Goal: Check status: Check status

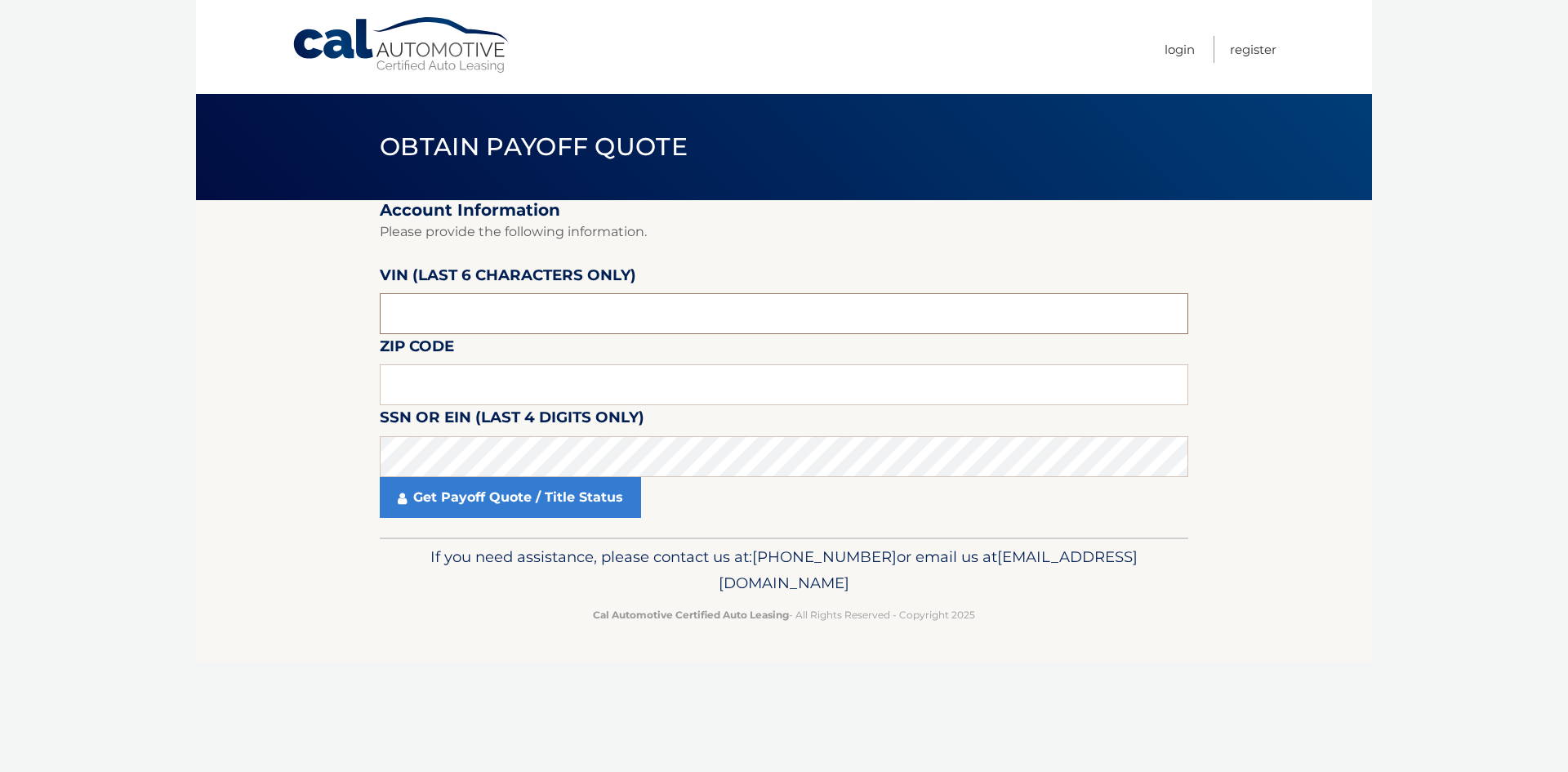
click at [453, 318] on input "text" at bounding box center [784, 314] width 809 height 41
paste input "594018"
type input "594018"
click at [445, 393] on input "text" at bounding box center [784, 385] width 809 height 41
type input "08863"
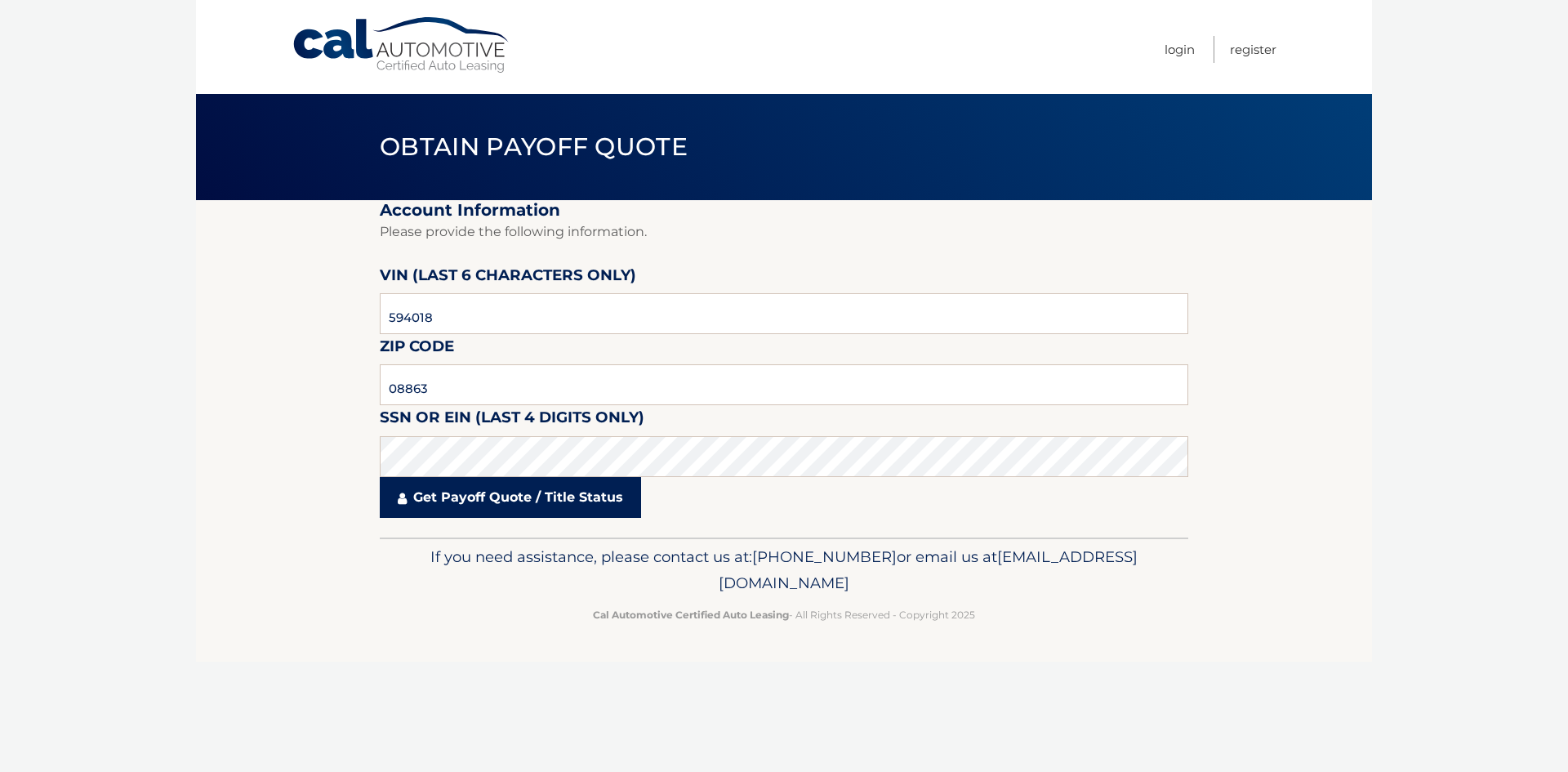
click at [498, 498] on link "Get Payoff Quote / Title Status" at bounding box center [511, 497] width 261 height 41
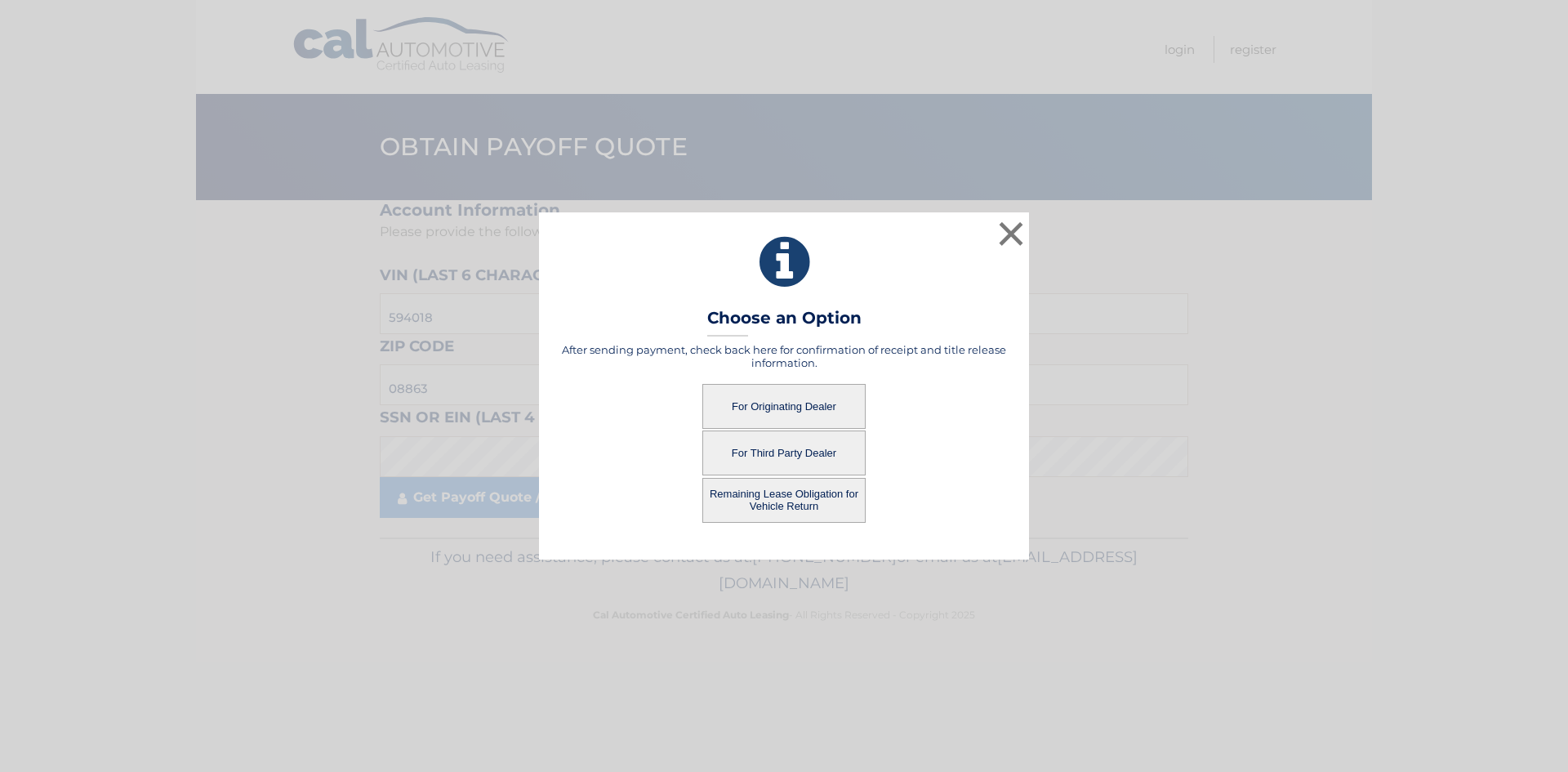
click at [808, 390] on button "For Originating Dealer" at bounding box center [784, 406] width 164 height 45
click at [813, 416] on button "For Originating Dealer" at bounding box center [784, 406] width 164 height 45
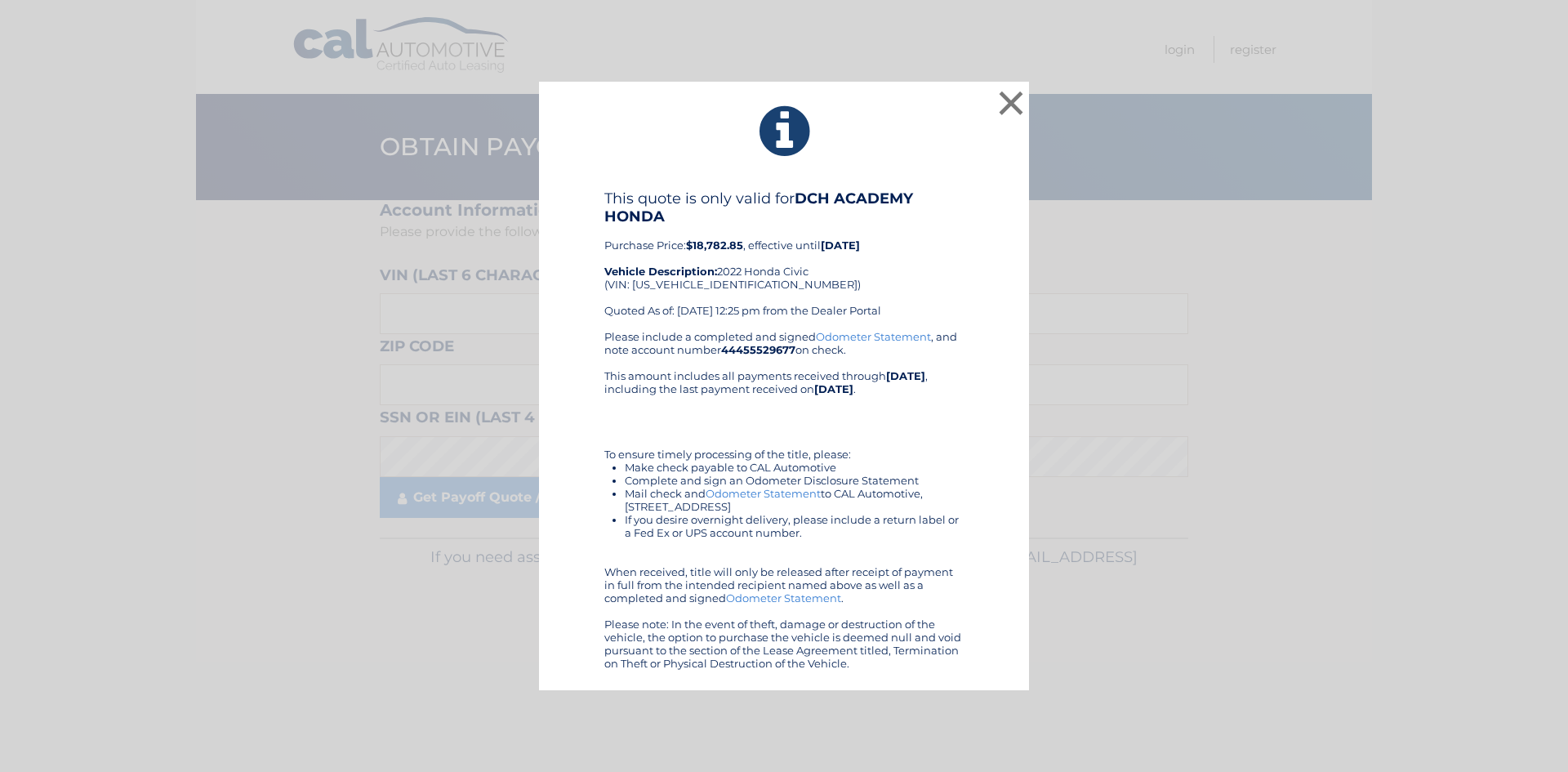
drag, startPoint x: 600, startPoint y: 203, endPoint x: 855, endPoint y: 675, distance: 536.5
click at [855, 675] on div "× This quote is only valid for DCH ACADEMY HONDA Purchase Price: $18,782.85 , e…" at bounding box center [784, 386] width 490 height 609
click at [697, 420] on div "Please include a completed and signed Odometer Statement , and note account num…" at bounding box center [784, 500] width 360 height 340
click at [709, 246] on b "$18,782.85" at bounding box center [715, 245] width 57 height 13
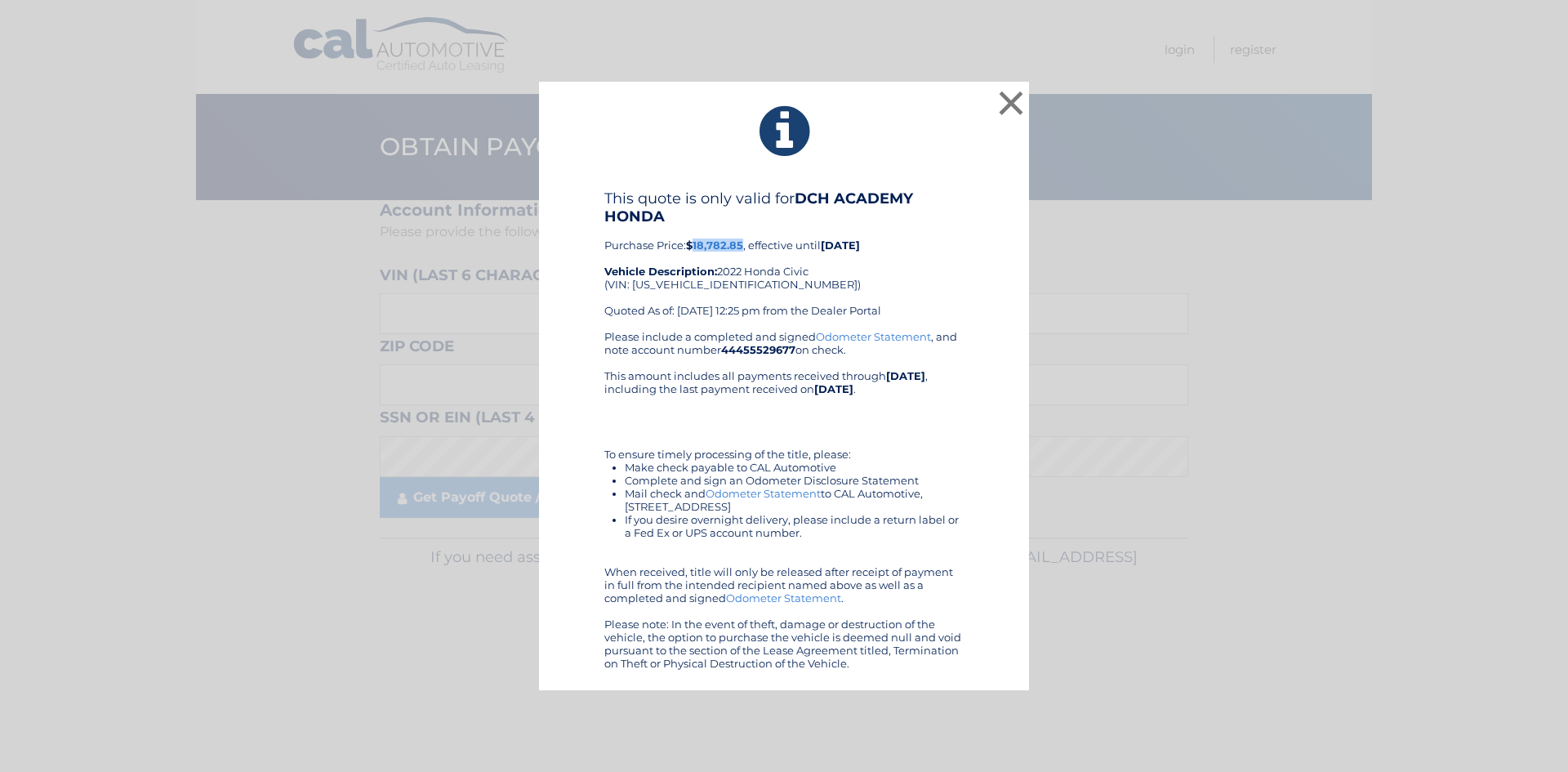
copy b "18,782.85"
click at [923, 216] on h4 "This quote is only valid for DCH ACADEMY HONDA" at bounding box center [784, 208] width 360 height 36
drag, startPoint x: 591, startPoint y: 187, endPoint x: 850, endPoint y: 658, distance: 537.5
click at [858, 675] on div "× This quote is only valid for DCH ACADEMY HONDA Purchase Price: $18,782.85 , e…" at bounding box center [784, 386] width 490 height 609
click at [737, 329] on div "This quote is only valid for DCH ACADEMY HONDA Purchase Price: $18,782.85 , eff…" at bounding box center [784, 259] width 360 height 140
